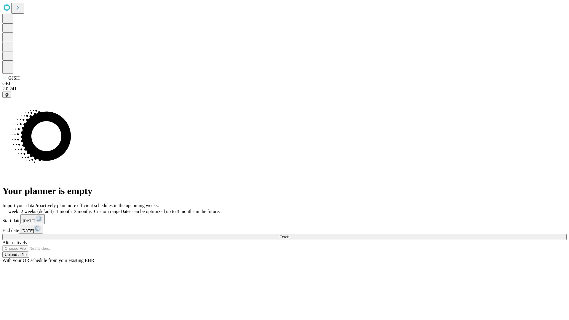
click at [289, 235] on span "Fetch" at bounding box center [284, 237] width 10 height 4
